Goal: Task Accomplishment & Management: Use online tool/utility

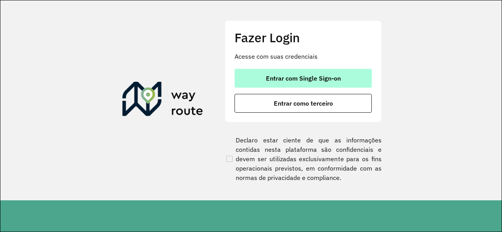
click at [320, 76] on span "Entrar com Single Sign-on" at bounding box center [303, 78] width 75 height 6
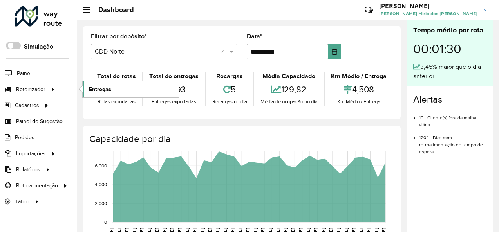
click at [113, 88] on link "Entregas" at bounding box center [131, 90] width 96 height 16
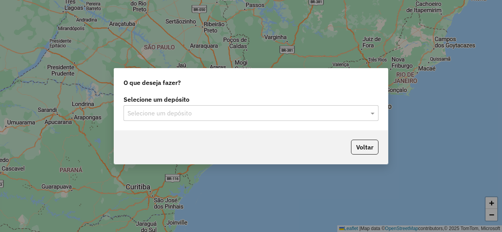
click at [192, 118] on div "Selecione um depósito" at bounding box center [250, 113] width 255 height 16
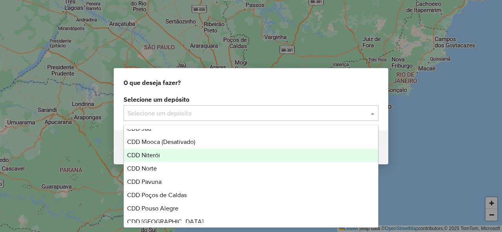
scroll to position [353, 0]
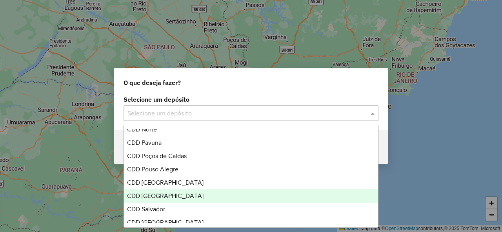
click at [188, 198] on div "CDD [GEOGRAPHIC_DATA]" at bounding box center [251, 196] width 254 height 13
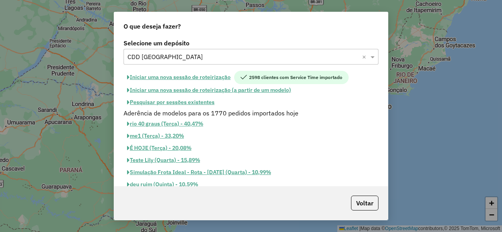
click at [191, 103] on button "Pesquisar por sessões existentes" at bounding box center [170, 102] width 94 height 12
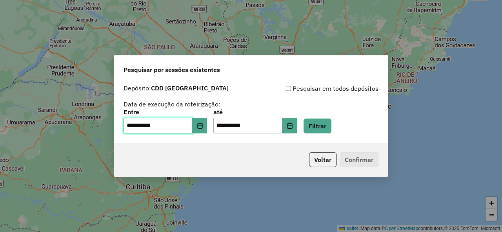
click at [191, 128] on input "**********" at bounding box center [157, 126] width 69 height 16
click at [203, 126] on icon "Choose Date" at bounding box center [200, 126] width 6 height 6
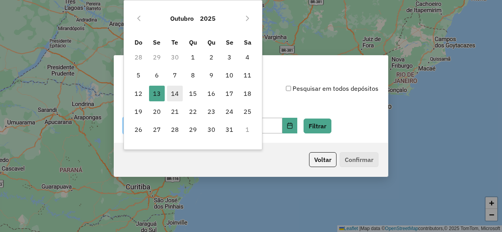
click at [178, 93] on span "14" at bounding box center [175, 94] width 16 height 16
type input "**********"
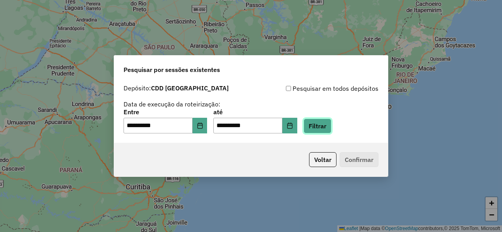
click at [331, 121] on button "Filtrar" at bounding box center [317, 126] width 28 height 15
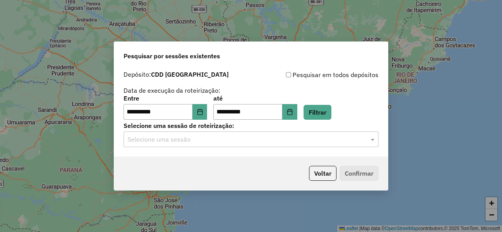
click at [154, 143] on input "text" at bounding box center [242, 139] width 231 height 9
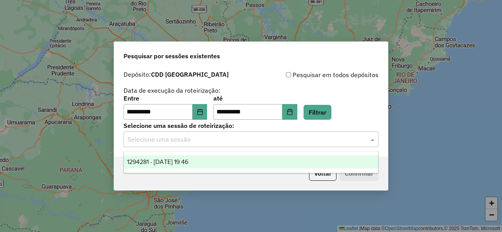
click at [233, 156] on div "1294281 - 14/10/2025 19:46" at bounding box center [251, 162] width 254 height 13
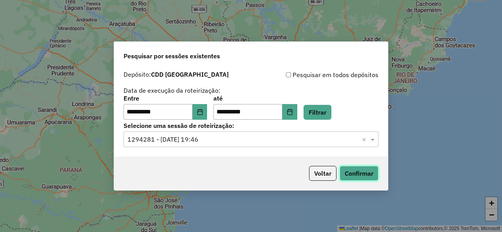
click at [361, 170] on button "Confirmar" at bounding box center [358, 173] width 39 height 15
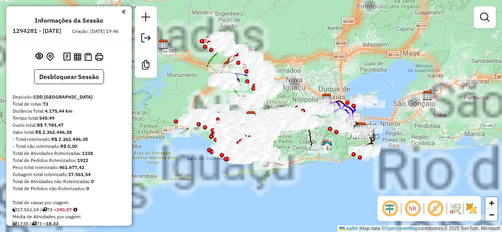
click at [435, 209] on em at bounding box center [435, 209] width 19 height 19
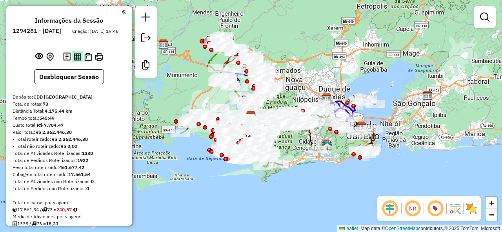
click at [76, 61] on img at bounding box center [77, 56] width 7 height 7
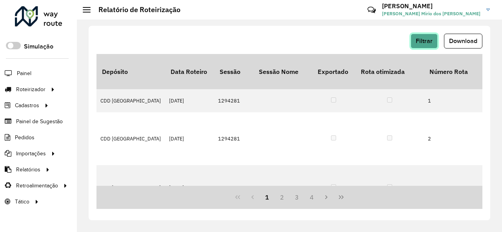
click at [421, 43] on span "Filtrar" at bounding box center [424, 41] width 17 height 7
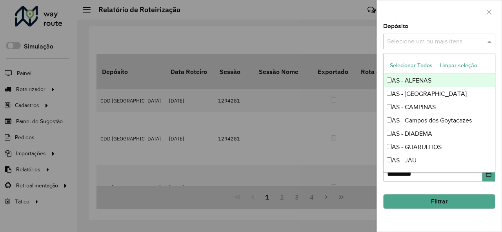
click at [422, 42] on input "text" at bounding box center [435, 41] width 100 height 9
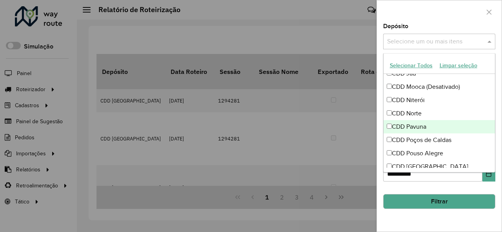
scroll to position [353, 0]
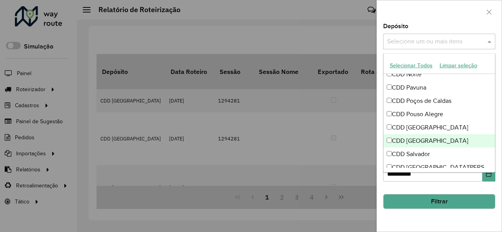
click at [434, 138] on div "CDD [GEOGRAPHIC_DATA]" at bounding box center [439, 140] width 112 height 13
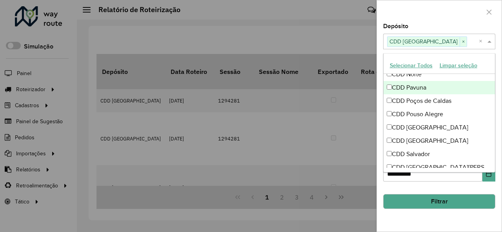
click at [454, 22] on div at bounding box center [439, 11] width 125 height 23
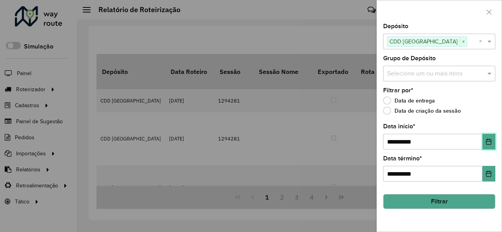
click at [490, 141] on icon "Choose Date" at bounding box center [488, 142] width 5 height 6
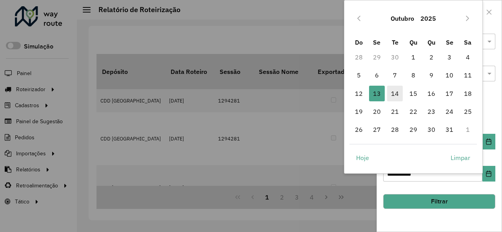
click at [397, 94] on span "14" at bounding box center [395, 94] width 16 height 16
type input "**********"
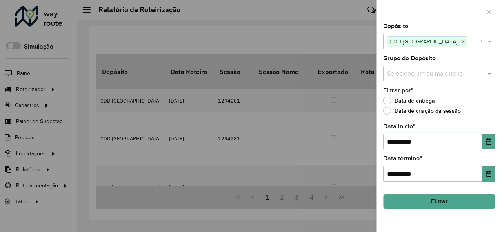
click at [472, 196] on button "Filtrar" at bounding box center [439, 201] width 112 height 15
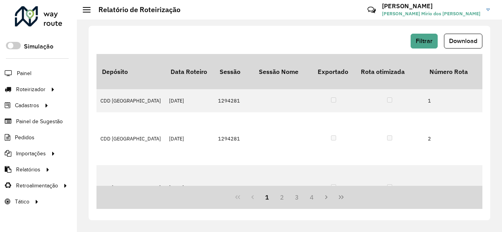
click at [464, 51] on div "Filtrar Download" at bounding box center [289, 44] width 386 height 20
click at [466, 44] on span "Download" at bounding box center [463, 41] width 28 height 7
